Goal: Find specific page/section: Find specific page/section

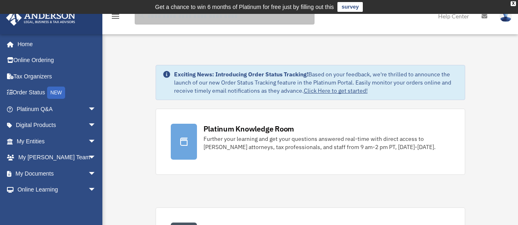
click at [222, 17] on input "search" at bounding box center [225, 16] width 180 height 16
type input "***"
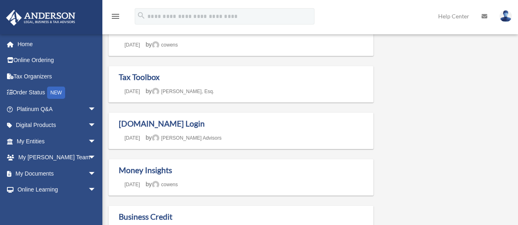
scroll to position [192, 0]
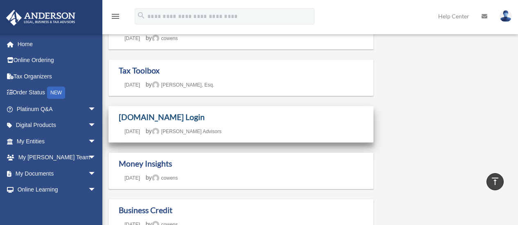
click at [156, 115] on link "[DOMAIN_NAME] Login" at bounding box center [162, 117] width 86 height 9
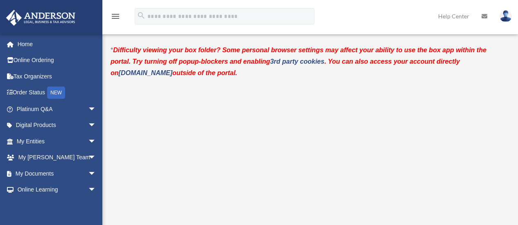
scroll to position [13, 0]
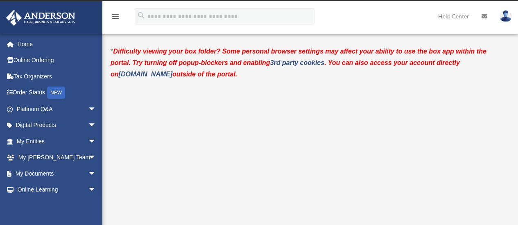
click at [501, 20] on img at bounding box center [505, 16] width 12 height 12
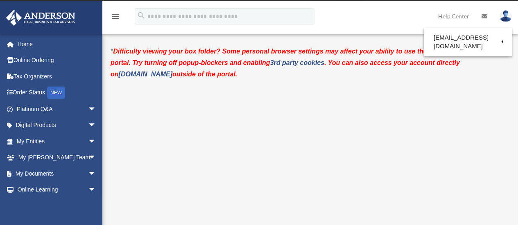
click at [363, 68] on link "Logout" at bounding box center [372, 71] width 82 height 17
